Goal: Information Seeking & Learning: Learn about a topic

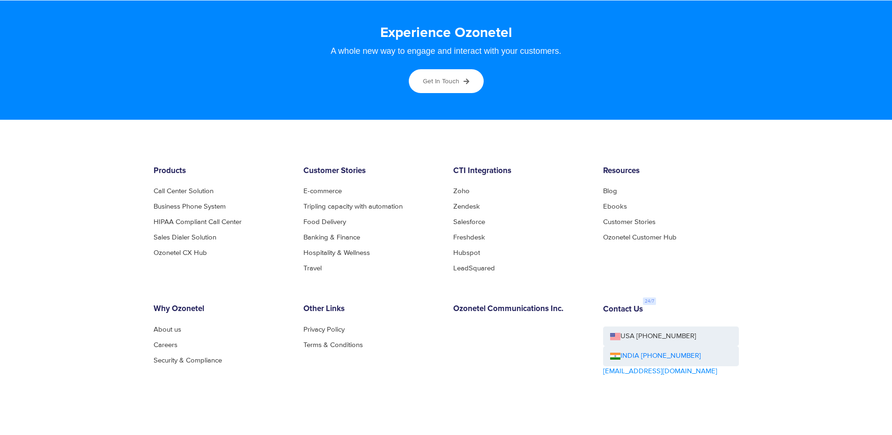
scroll to position [5054, 0]
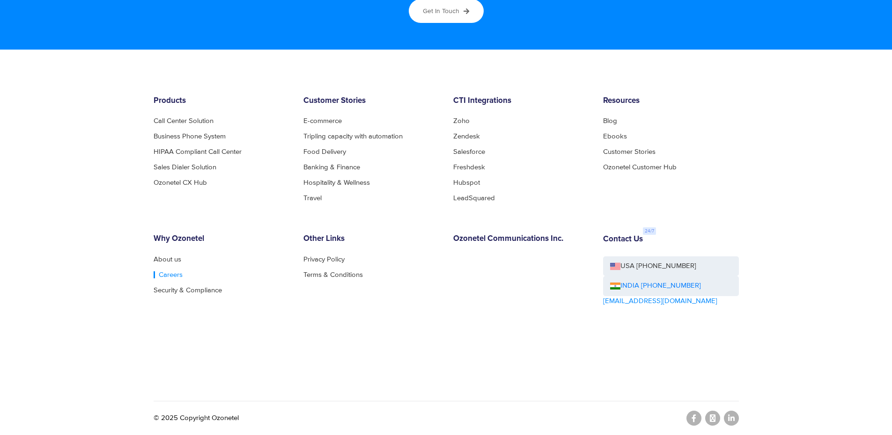
click at [167, 275] on link "Careers" at bounding box center [168, 274] width 29 height 7
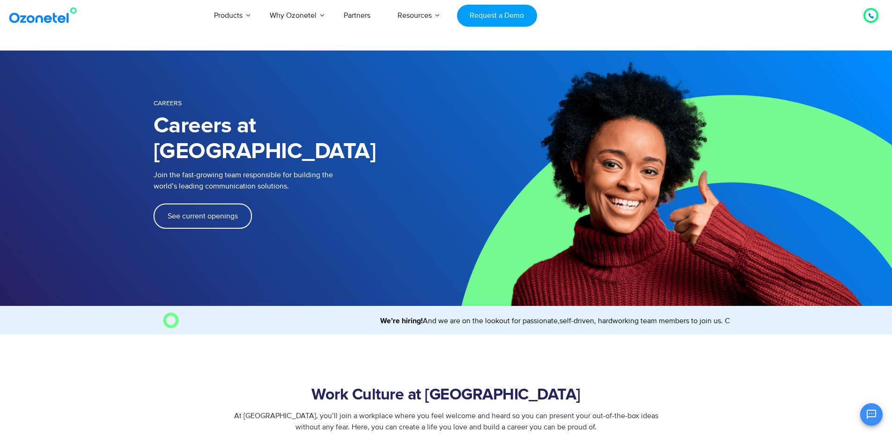
click at [186, 212] on span "See current openings" at bounding box center [203, 215] width 70 height 7
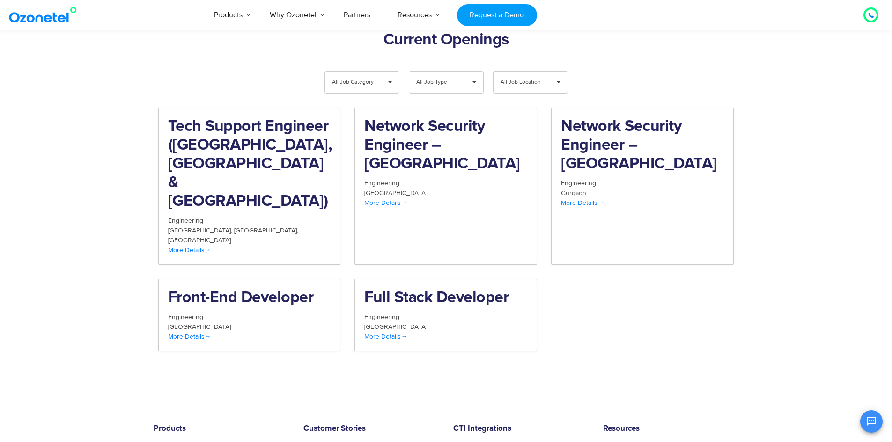
scroll to position [970, 0]
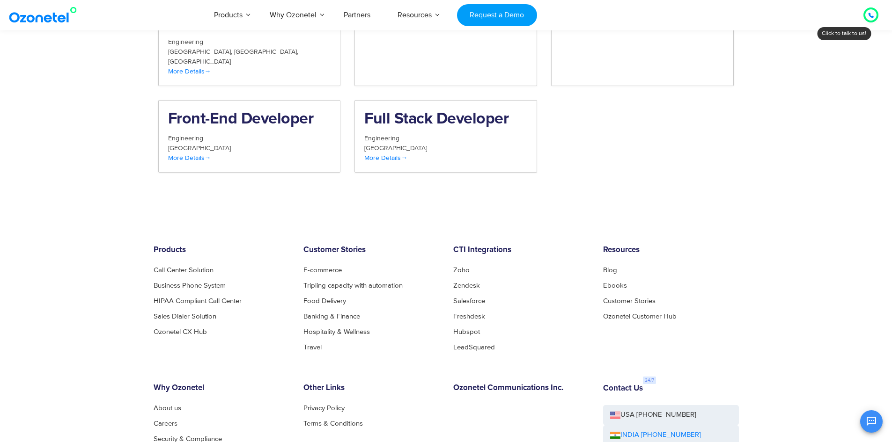
scroll to position [1217, 0]
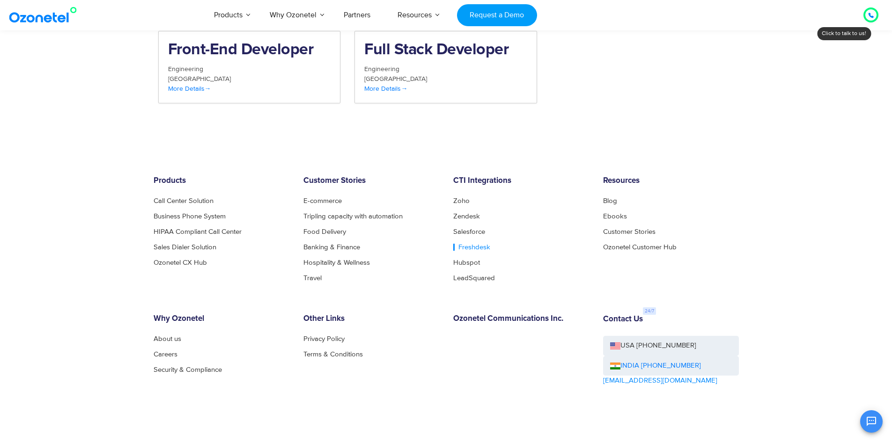
click at [481, 244] on link "Freshdesk" at bounding box center [471, 247] width 37 height 7
click at [462, 213] on link "Zendesk" at bounding box center [469, 216] width 32 height 7
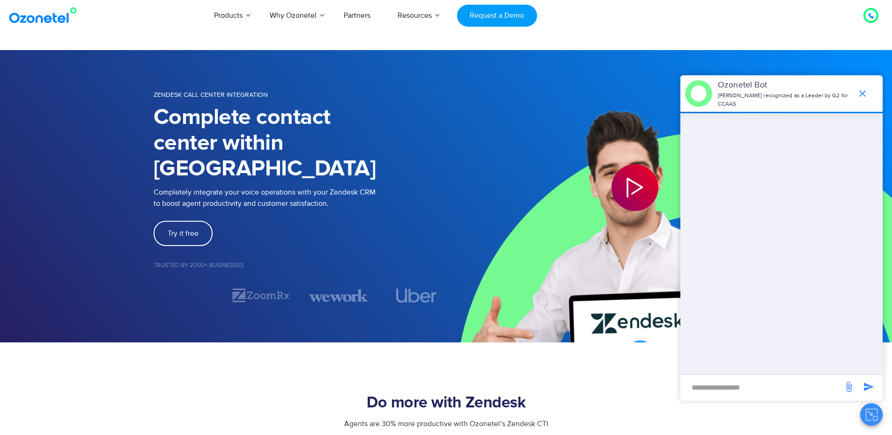
click at [864, 89] on icon "end chat or minimize" at bounding box center [861, 93] width 11 height 11
